Goal: Task Accomplishment & Management: Complete application form

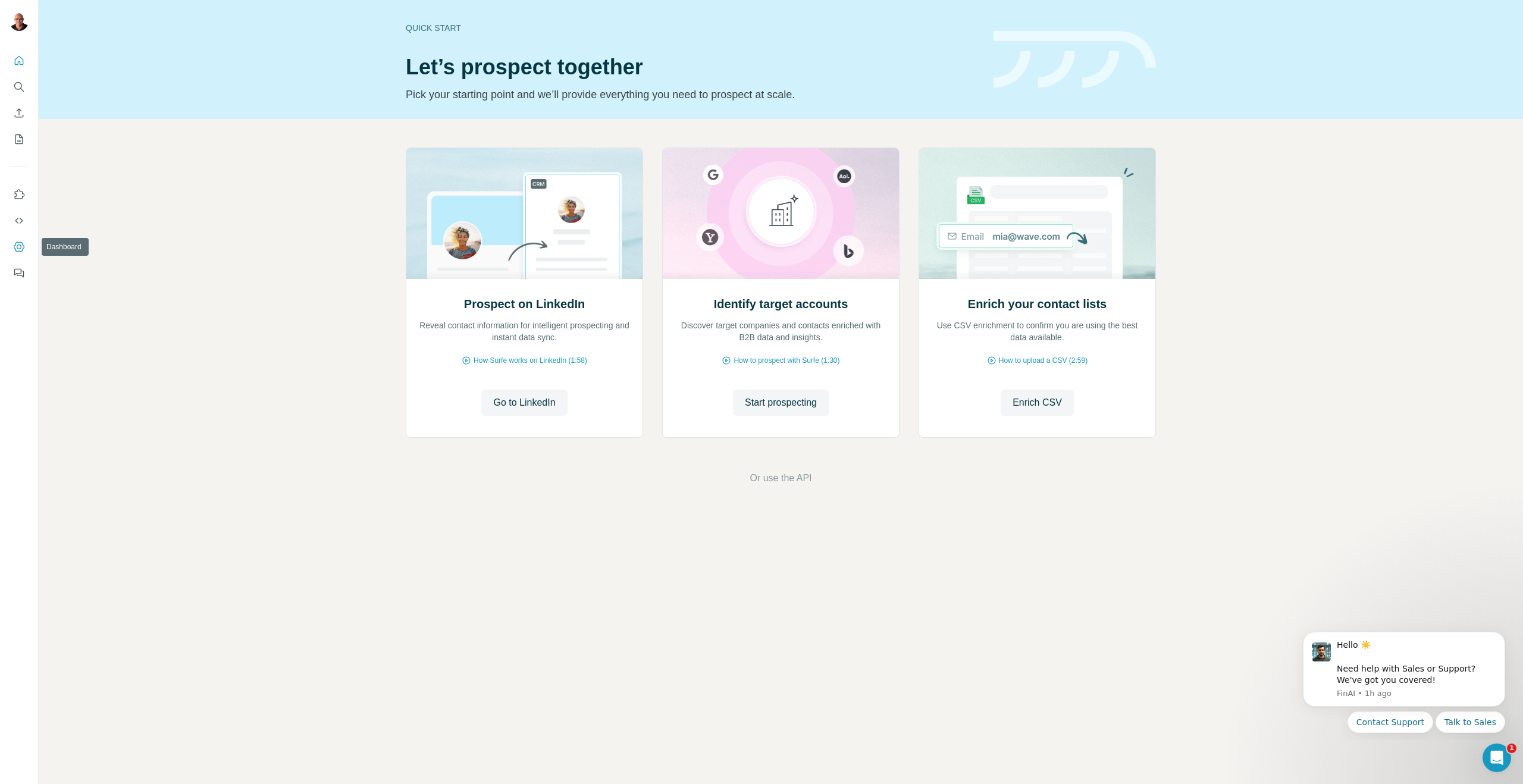
click at [18, 245] on icon "Dashboard" at bounding box center [19, 246] width 12 height 12
